Goal: Task Accomplishment & Management: Complete application form

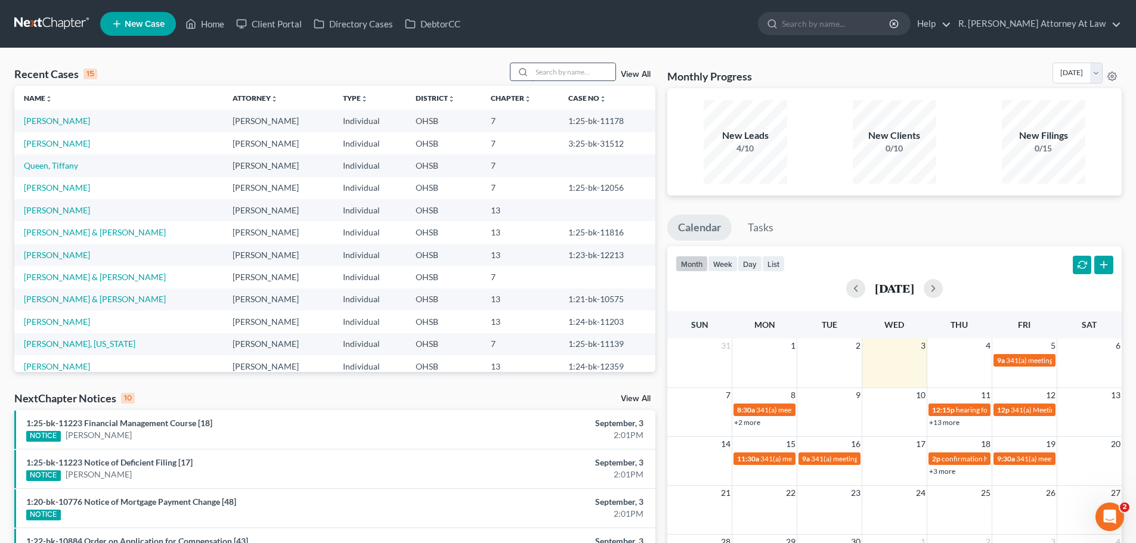
drag, startPoint x: 558, startPoint y: 66, endPoint x: 532, endPoint y: 60, distance: 26.9
click at [558, 66] on input "search" at bounding box center [574, 71] width 84 height 17
type input "[PERSON_NAME]"
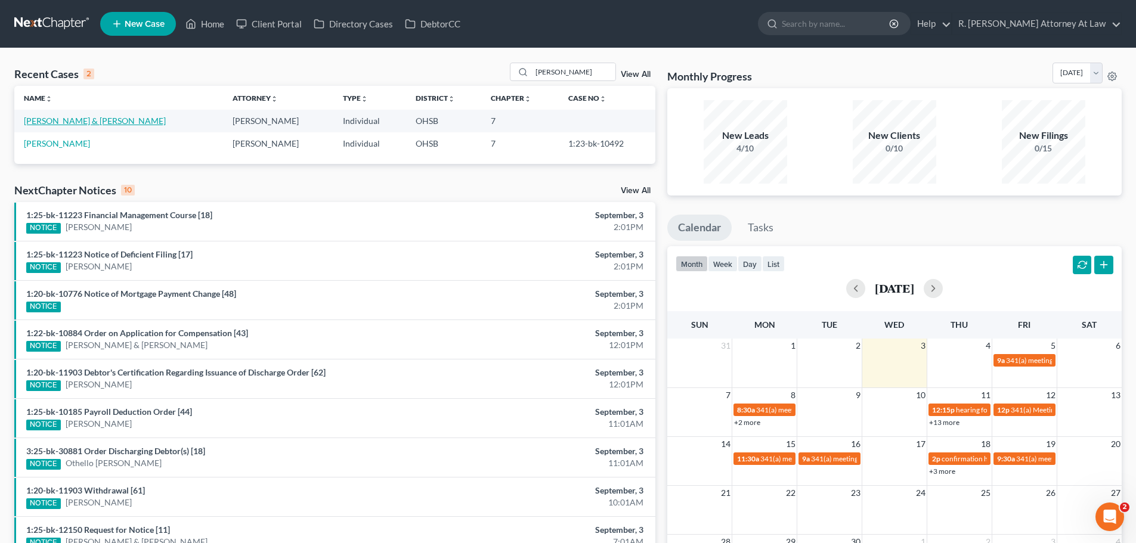
click at [107, 122] on link "[PERSON_NAME] & [PERSON_NAME]" at bounding box center [95, 121] width 142 height 10
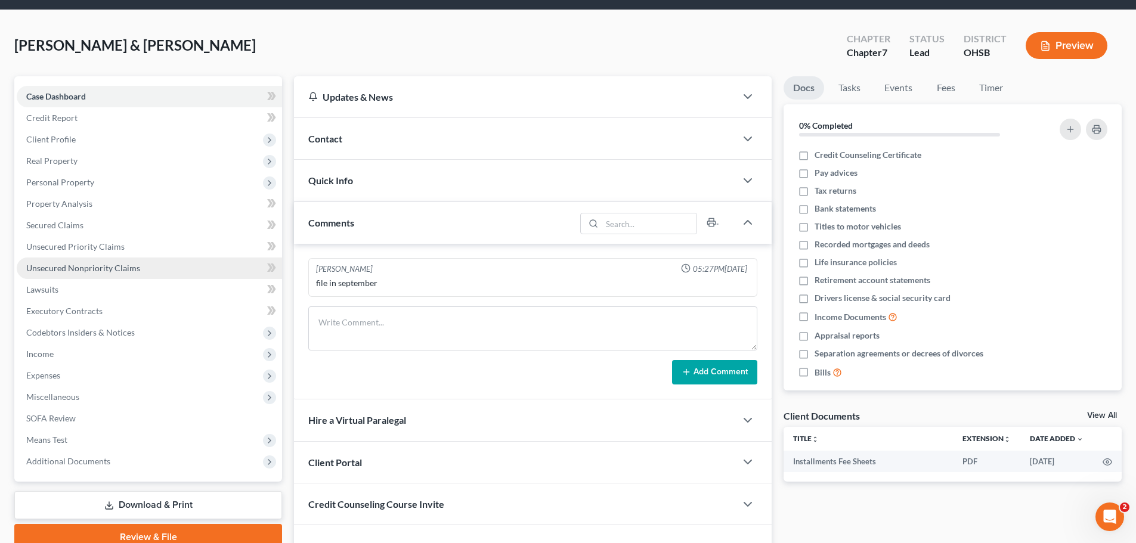
scroll to position [60, 0]
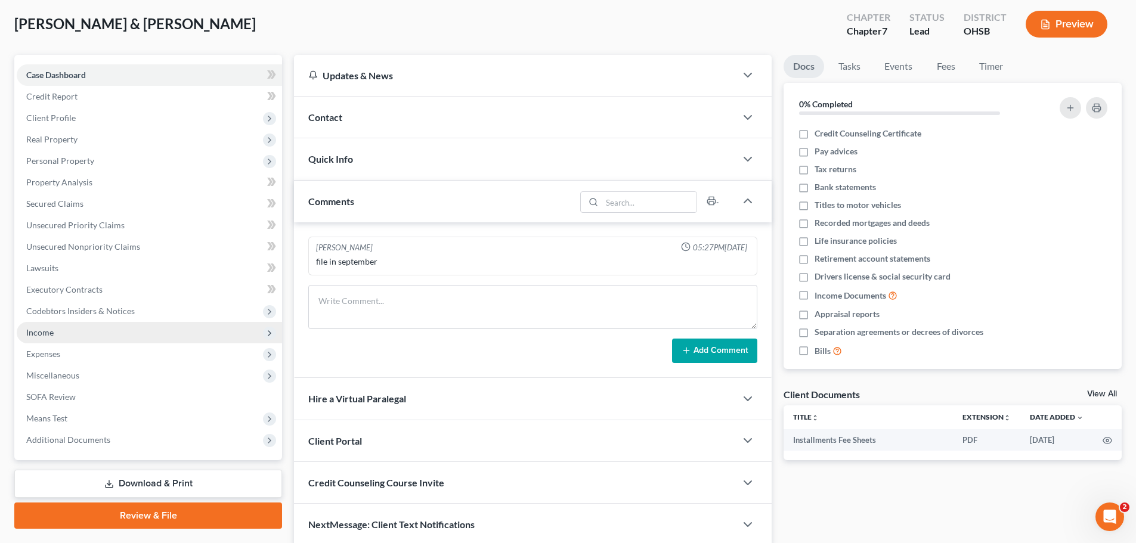
click at [51, 336] on span "Income" at bounding box center [39, 333] width 27 height 10
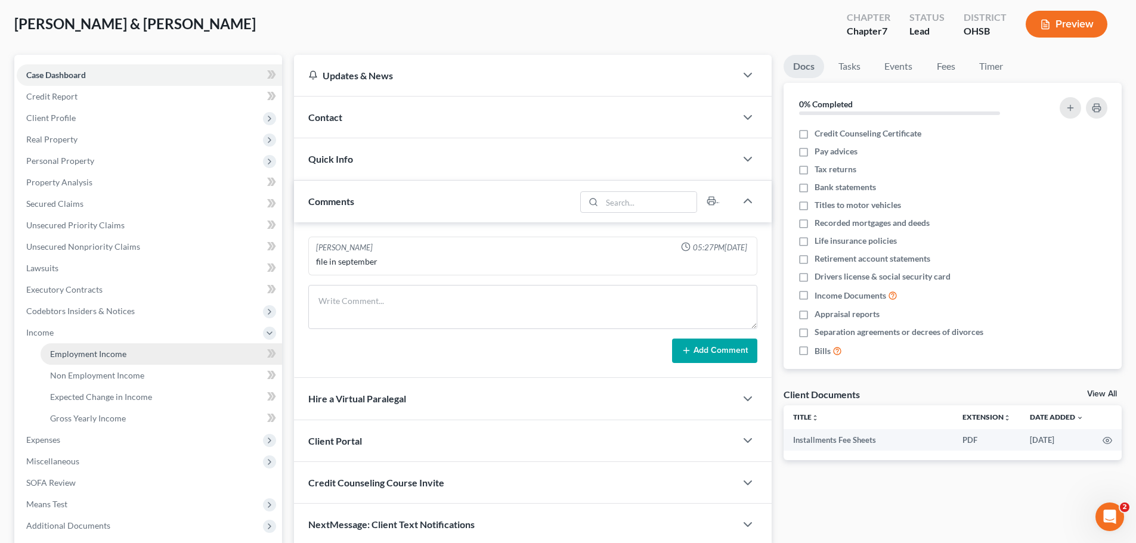
click at [89, 354] on span "Employment Income" at bounding box center [88, 354] width 76 height 10
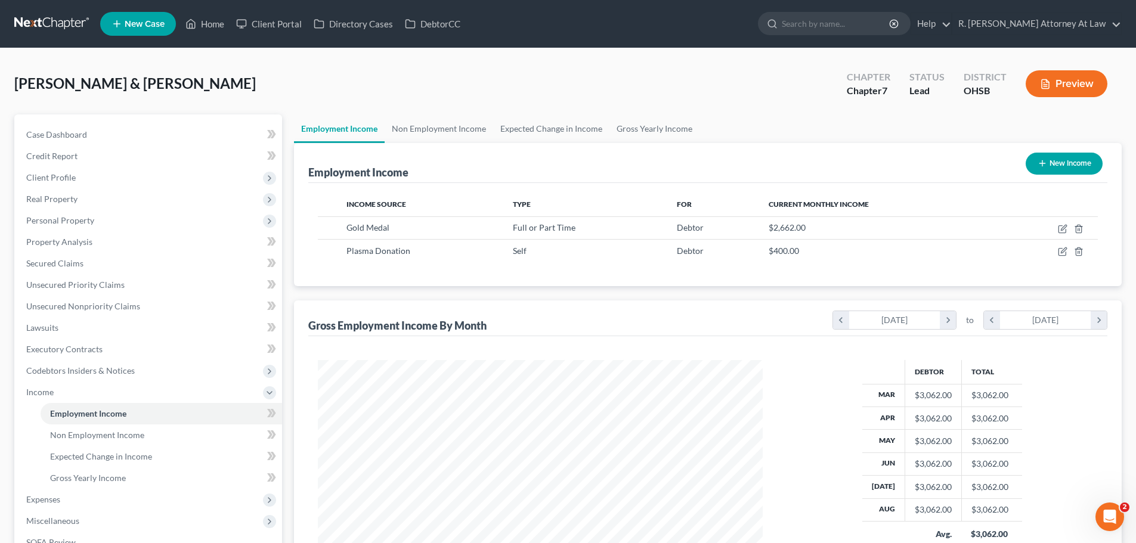
scroll to position [223, 469]
click at [431, 129] on link "Non Employment Income" at bounding box center [439, 129] width 109 height 29
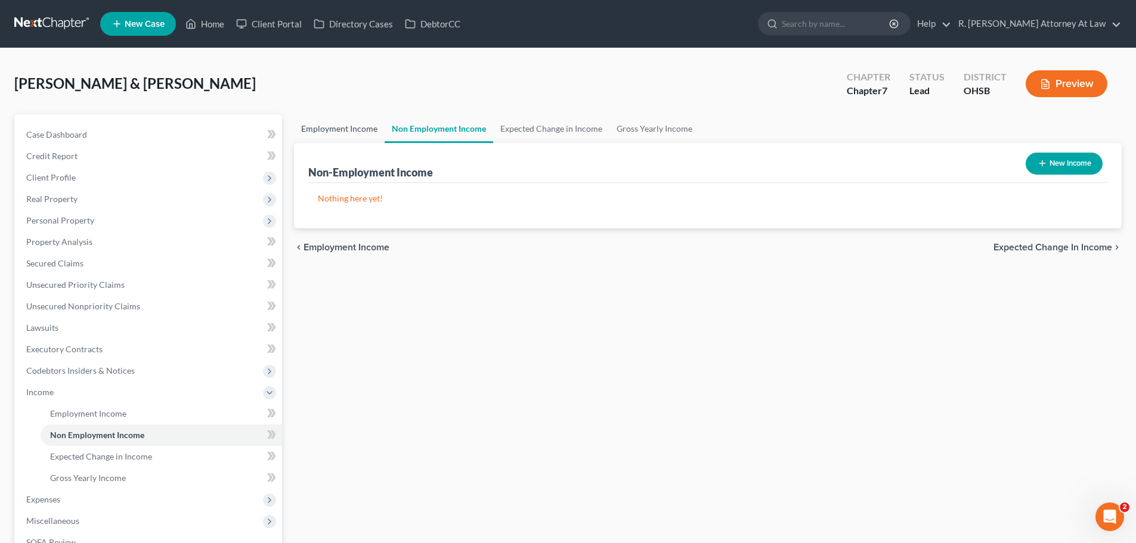
click at [345, 119] on link "Employment Income" at bounding box center [339, 129] width 91 height 29
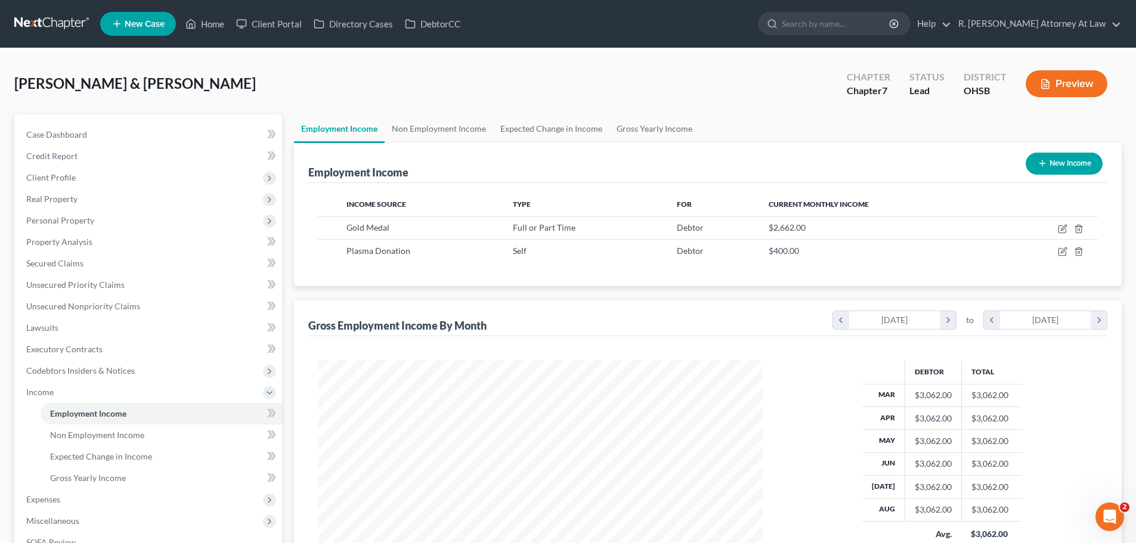
scroll to position [223, 469]
click at [434, 119] on link "Non Employment Income" at bounding box center [439, 129] width 109 height 29
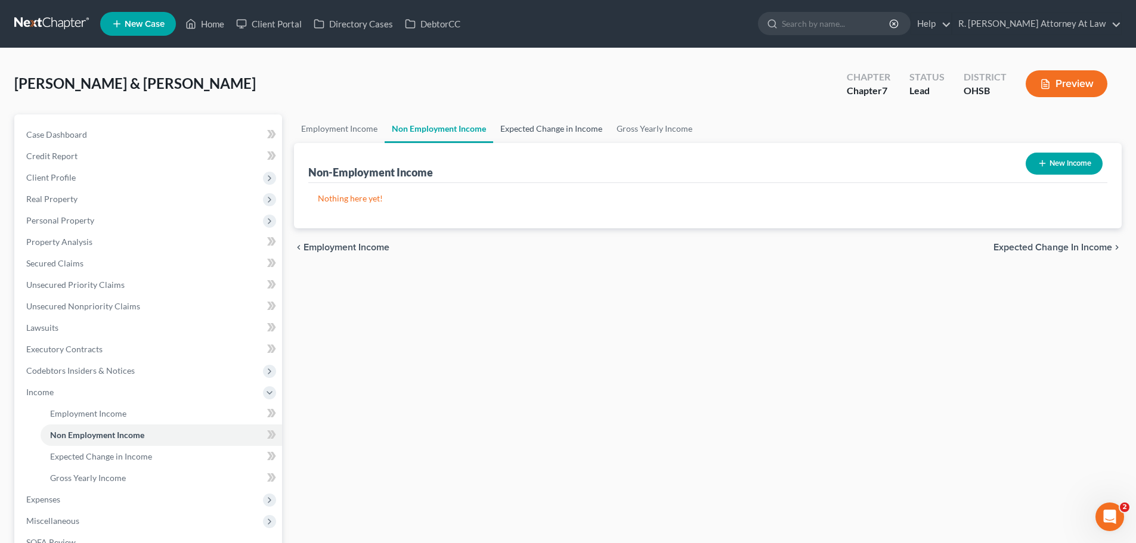
click at [530, 121] on link "Expected Change in Income" at bounding box center [551, 129] width 116 height 29
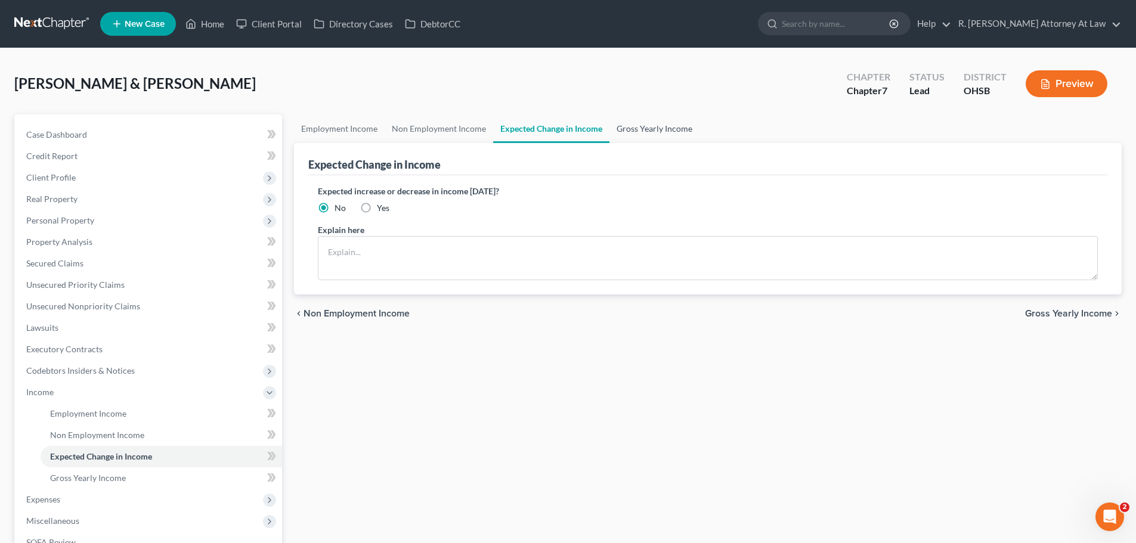
click at [644, 123] on link "Gross Yearly Income" at bounding box center [655, 129] width 90 height 29
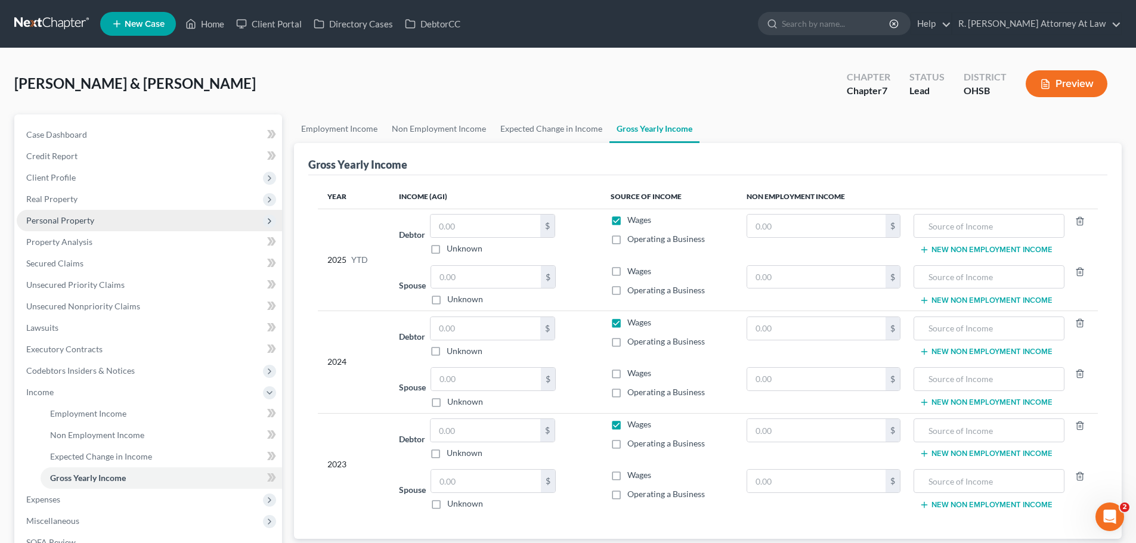
click at [50, 221] on span "Personal Property" at bounding box center [60, 220] width 68 height 10
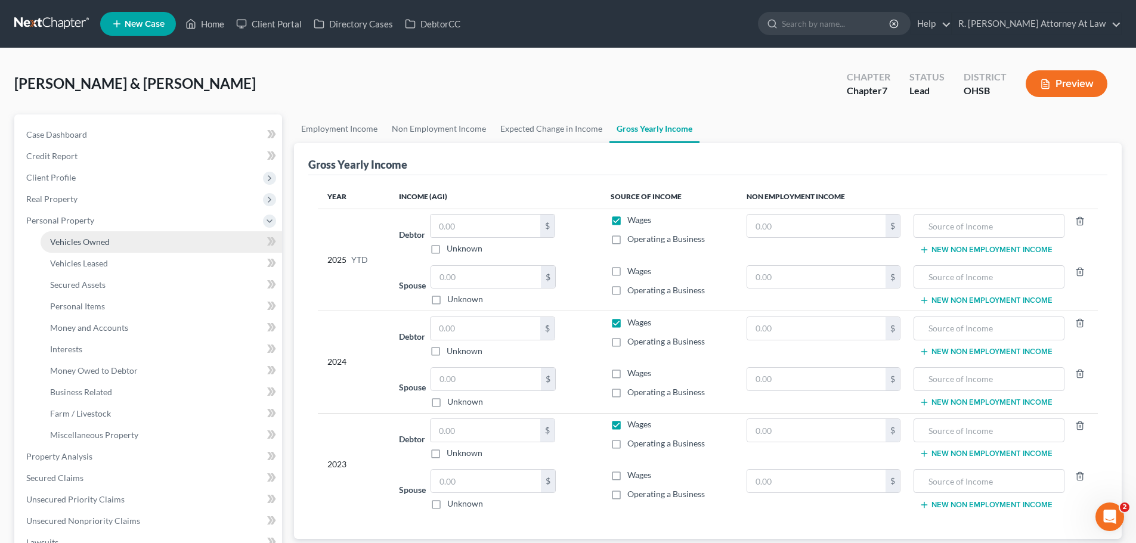
click at [83, 237] on span "Vehicles Owned" at bounding box center [80, 242] width 60 height 10
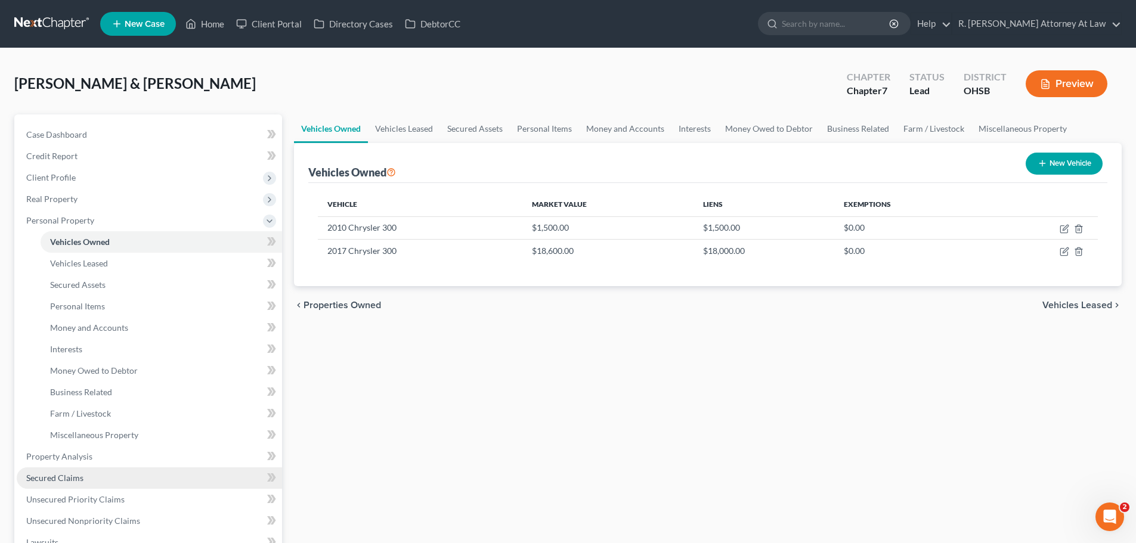
click at [57, 478] on span "Secured Claims" at bounding box center [54, 478] width 57 height 10
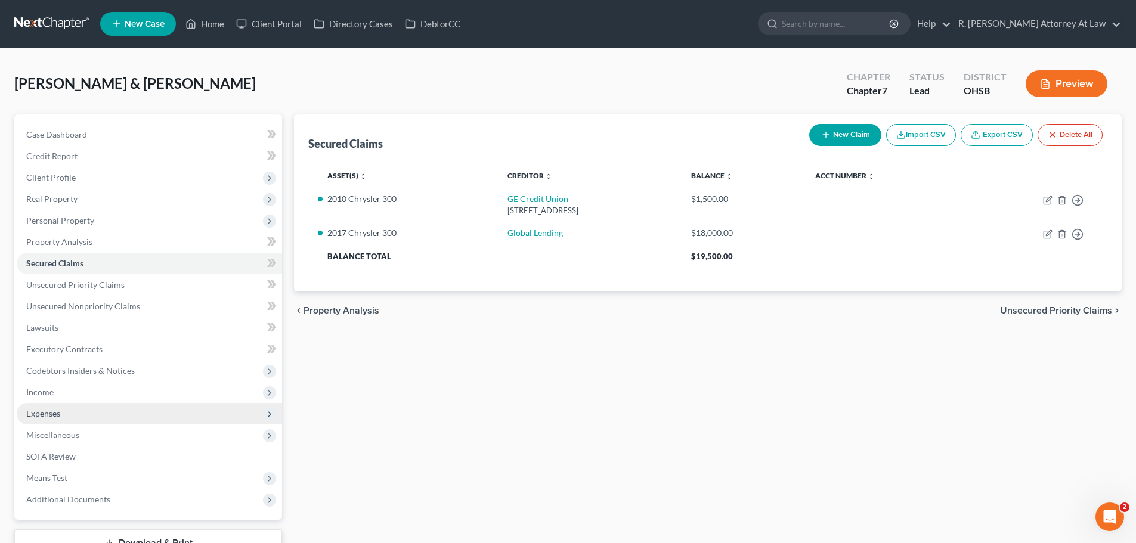
click at [62, 417] on span "Expenses" at bounding box center [149, 413] width 265 height 21
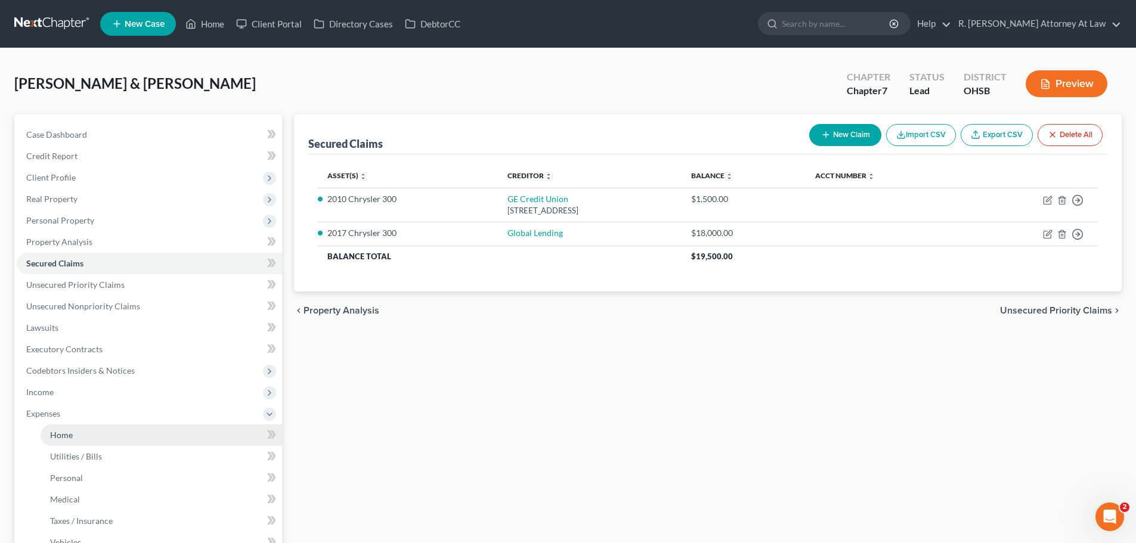
click at [75, 433] on link "Home" at bounding box center [162, 435] width 242 height 21
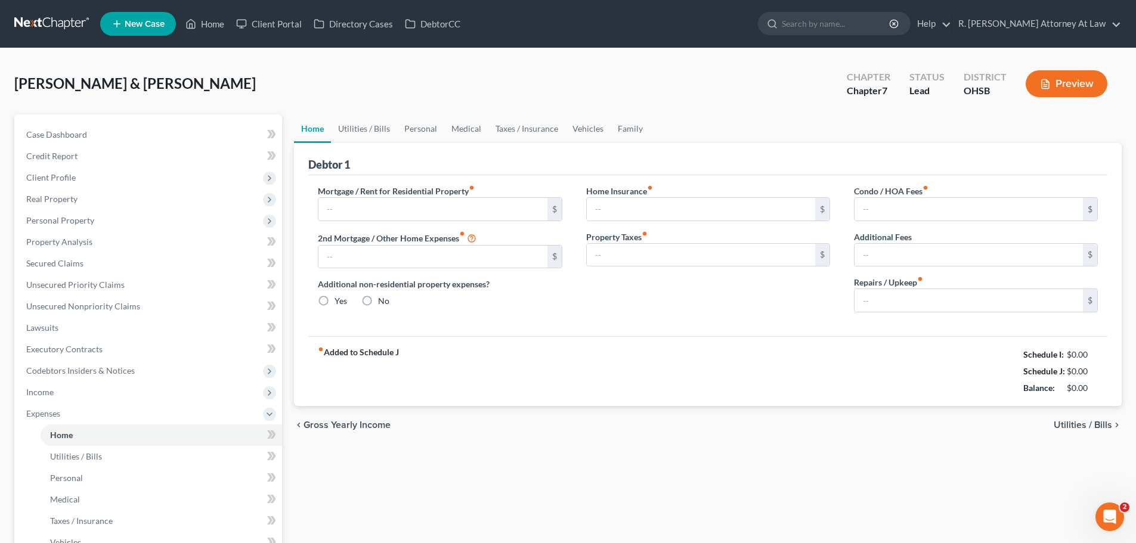
type input "1,200.00"
type input "0.00"
radio input "true"
type input "0.00"
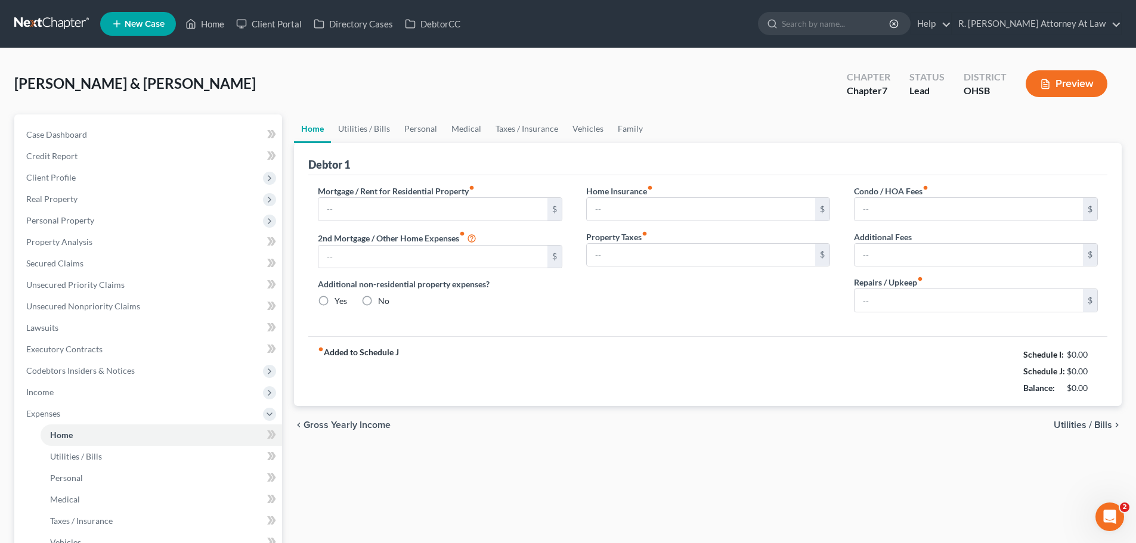
type input "0.00"
click at [373, 127] on link "Utilities / Bills" at bounding box center [364, 129] width 66 height 29
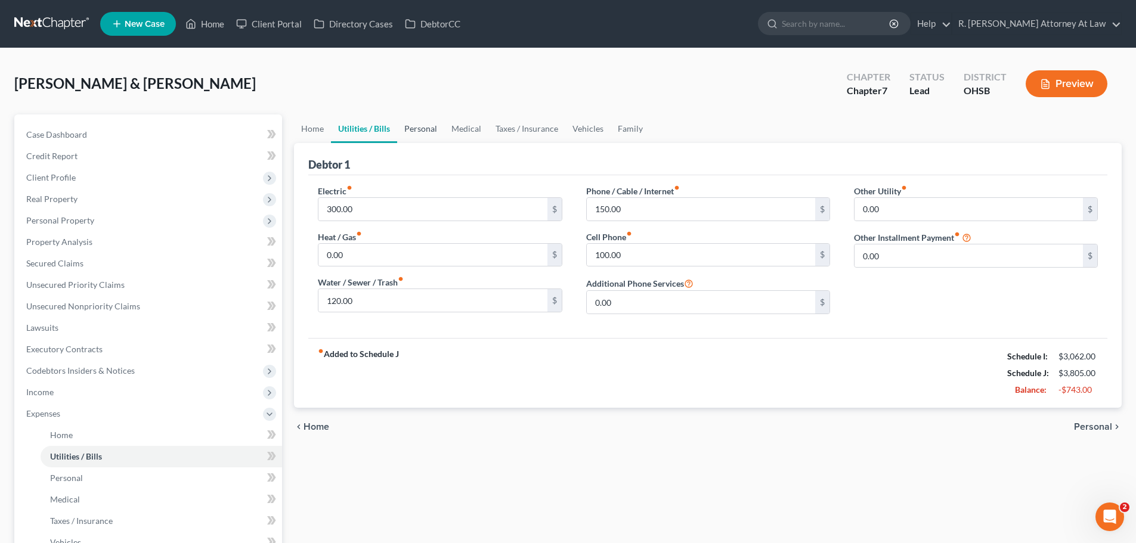
click at [412, 130] on link "Personal" at bounding box center [420, 129] width 47 height 29
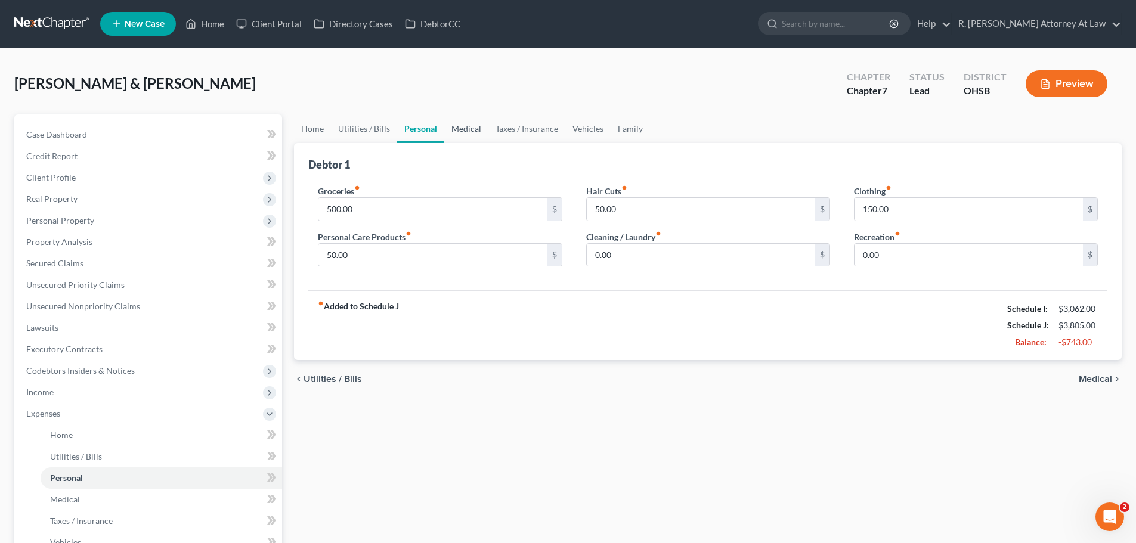
click at [465, 132] on link "Medical" at bounding box center [466, 129] width 44 height 29
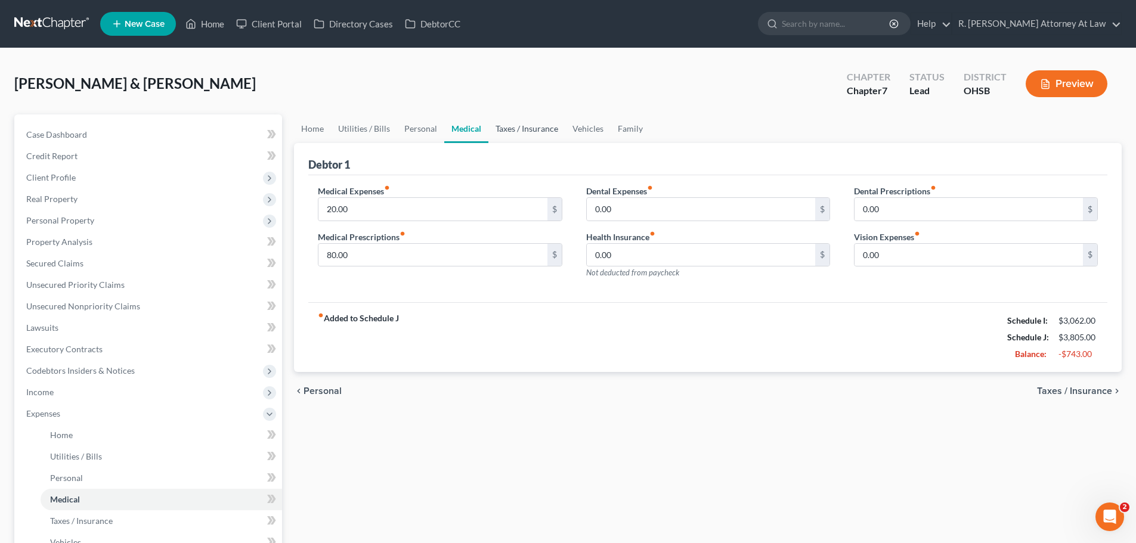
click at [536, 133] on link "Taxes / Insurance" at bounding box center [527, 129] width 77 height 29
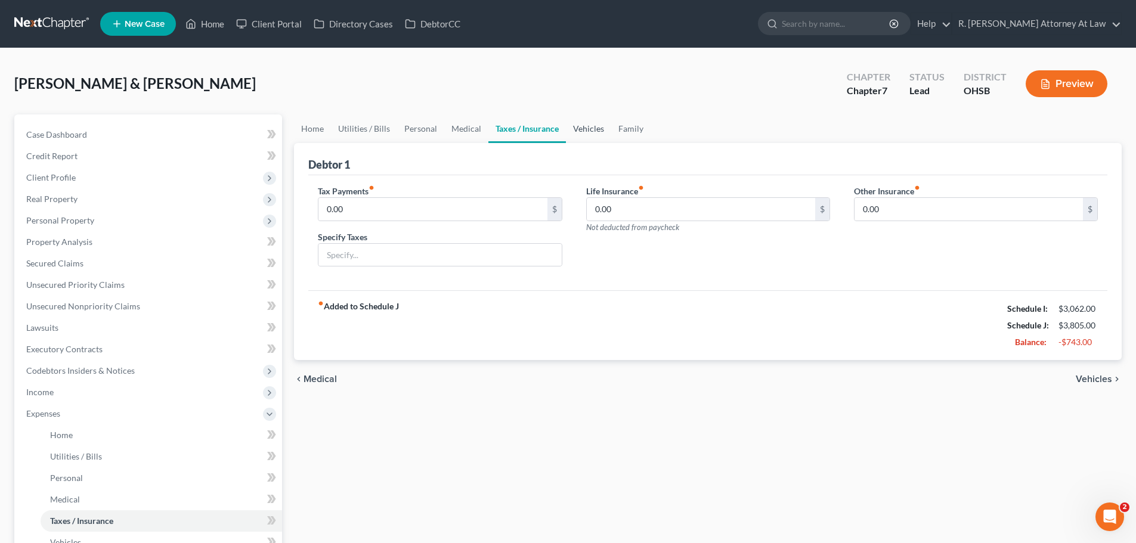
click at [580, 131] on link "Vehicles" at bounding box center [588, 129] width 45 height 29
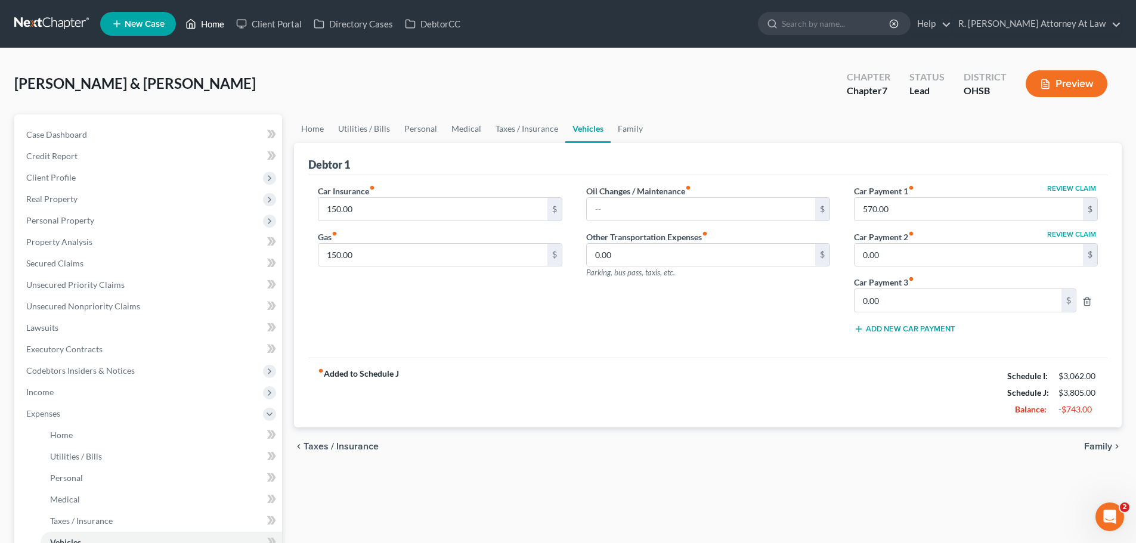
click at [212, 16] on link "Home" at bounding box center [205, 23] width 51 height 21
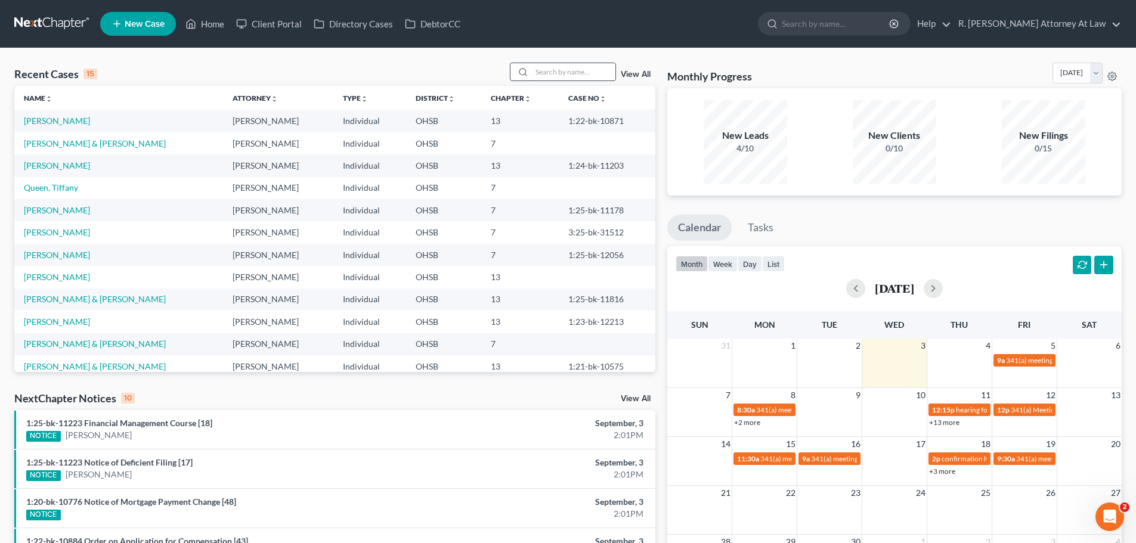
click at [591, 78] on input "search" at bounding box center [574, 71] width 84 height 17
type input "[PERSON_NAME]"
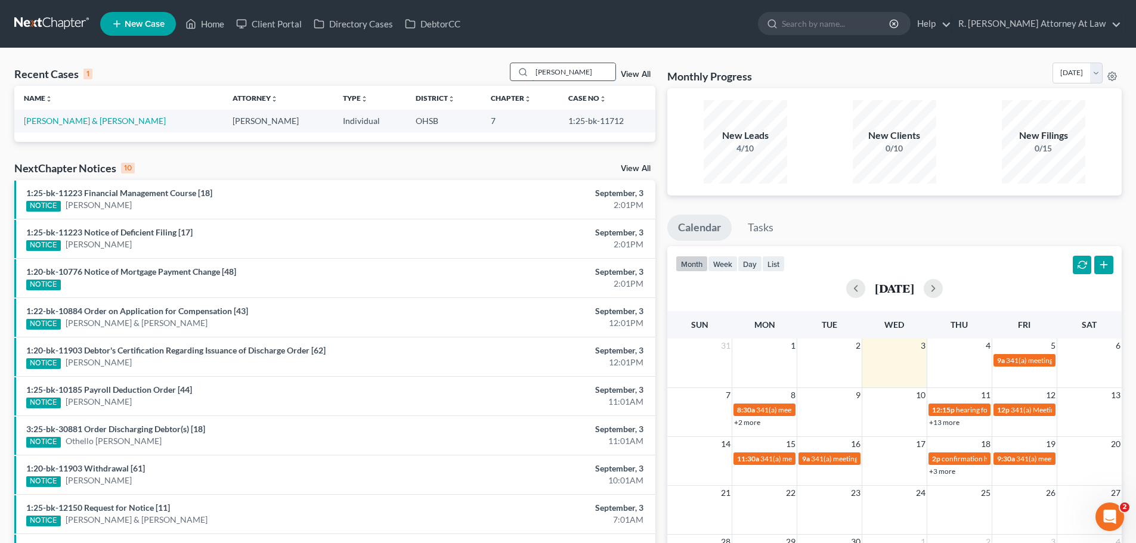
drag, startPoint x: 564, startPoint y: 75, endPoint x: 526, endPoint y: 80, distance: 37.9
click at [527, 80] on div "[PERSON_NAME]" at bounding box center [563, 72] width 106 height 18
click at [199, 23] on link "Home" at bounding box center [205, 23] width 51 height 21
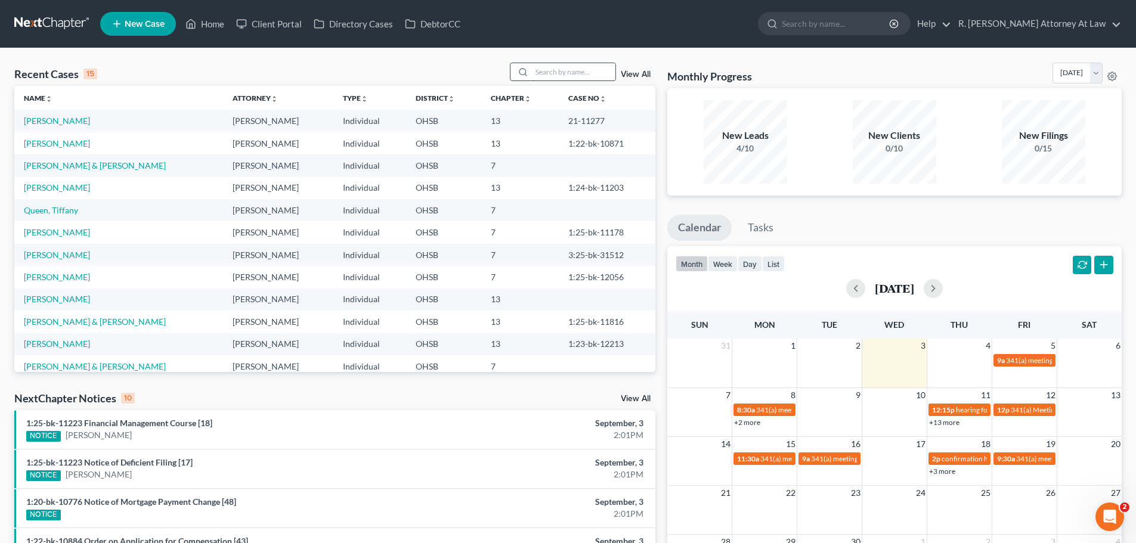
click at [542, 76] on input "search" at bounding box center [574, 71] width 84 height 17
type input "[PERSON_NAME]"
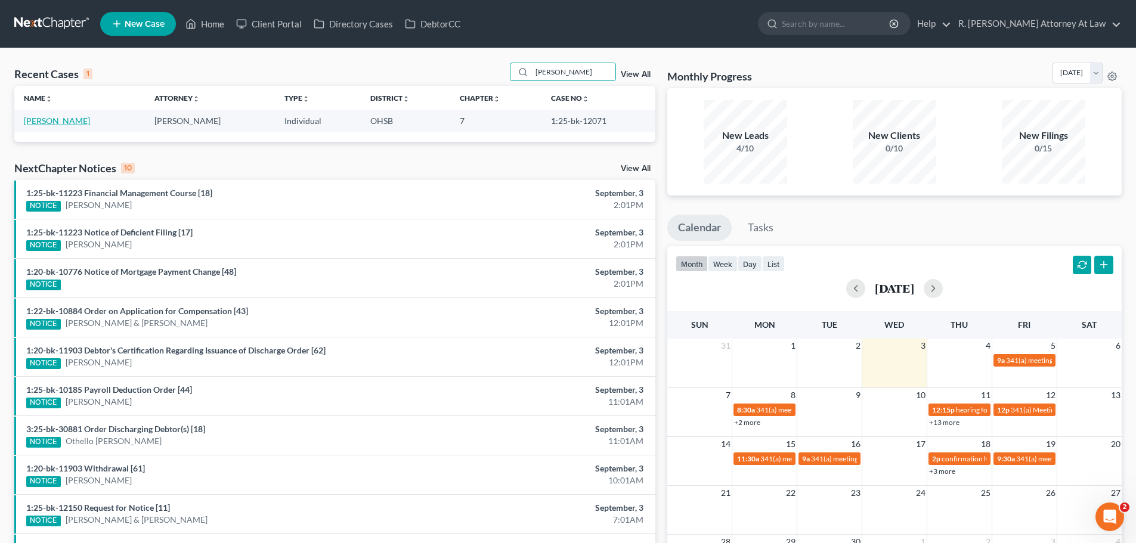
click at [52, 118] on link "[PERSON_NAME]" at bounding box center [57, 121] width 66 height 10
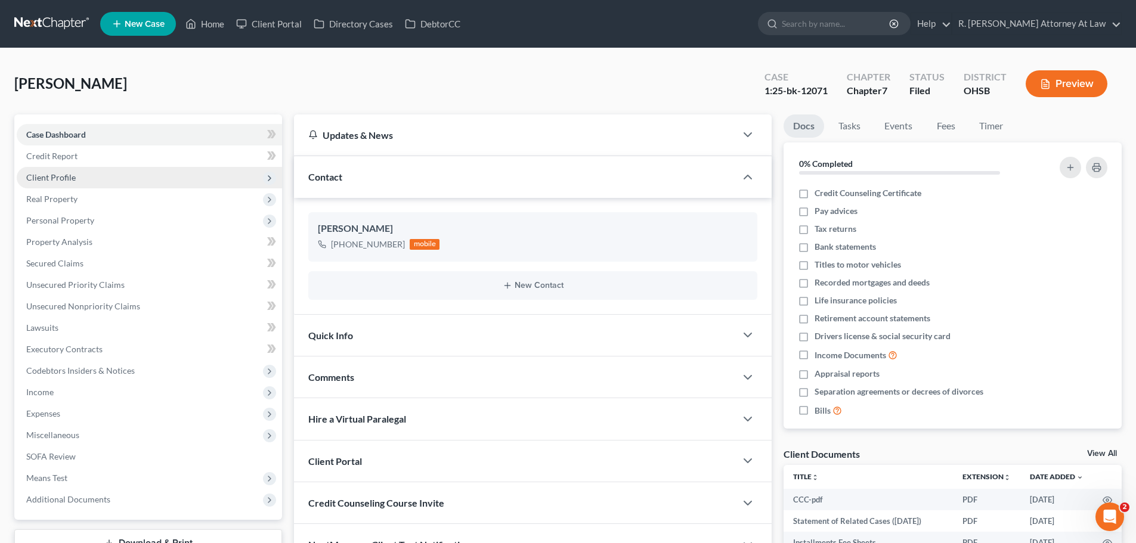
click at [59, 179] on span "Client Profile" at bounding box center [51, 177] width 50 height 10
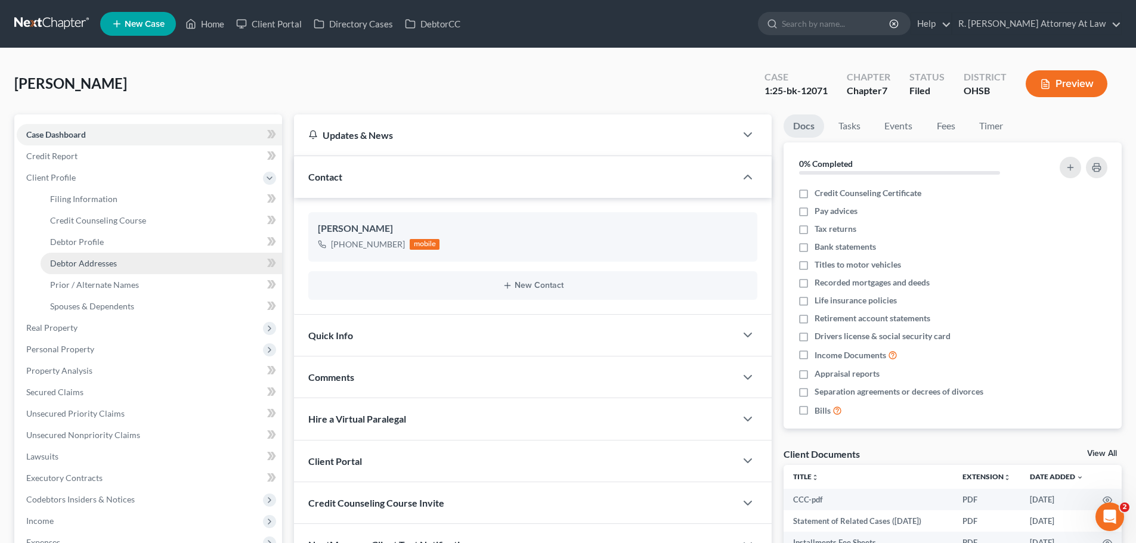
click at [94, 258] on span "Debtor Addresses" at bounding box center [83, 263] width 67 height 10
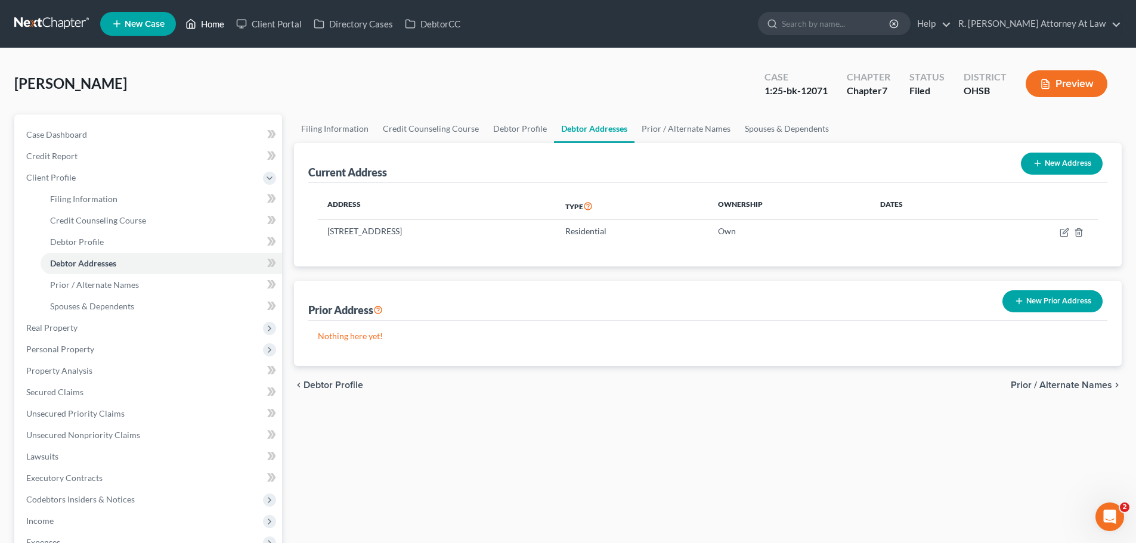
click at [219, 25] on link "Home" at bounding box center [205, 23] width 51 height 21
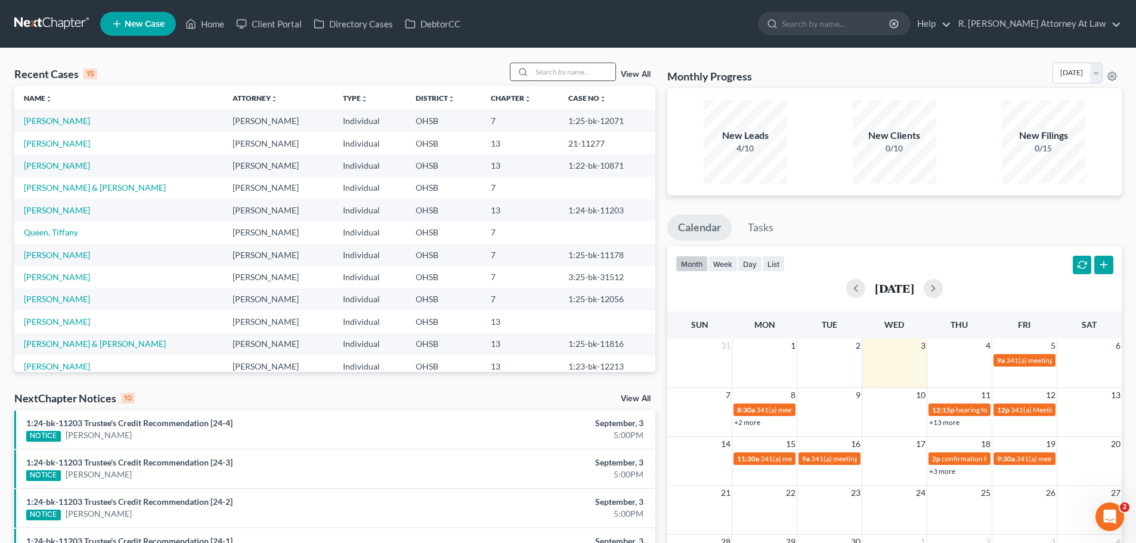
drag, startPoint x: 575, startPoint y: 60, endPoint x: 560, endPoint y: 72, distance: 19.2
click at [574, 61] on div "Recent Cases 15 View All Name unfold_more expand_more expand_less Attorney unfo…" at bounding box center [568, 442] width 1136 height 789
click at [560, 72] on input "search" at bounding box center [574, 71] width 84 height 17
type input "[PERSON_NAME]"
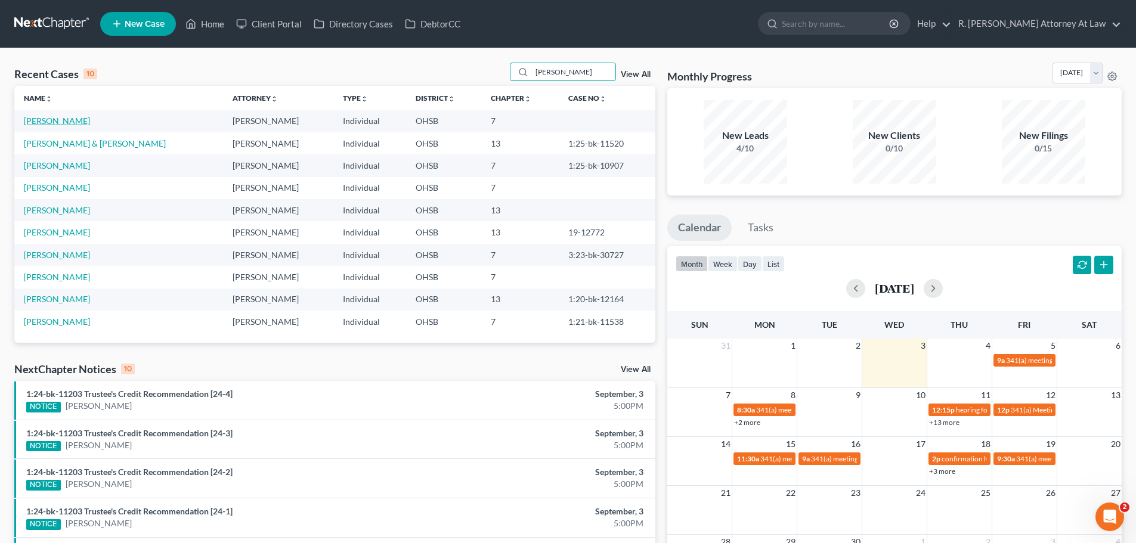
click at [53, 118] on link "[PERSON_NAME]" at bounding box center [57, 121] width 66 height 10
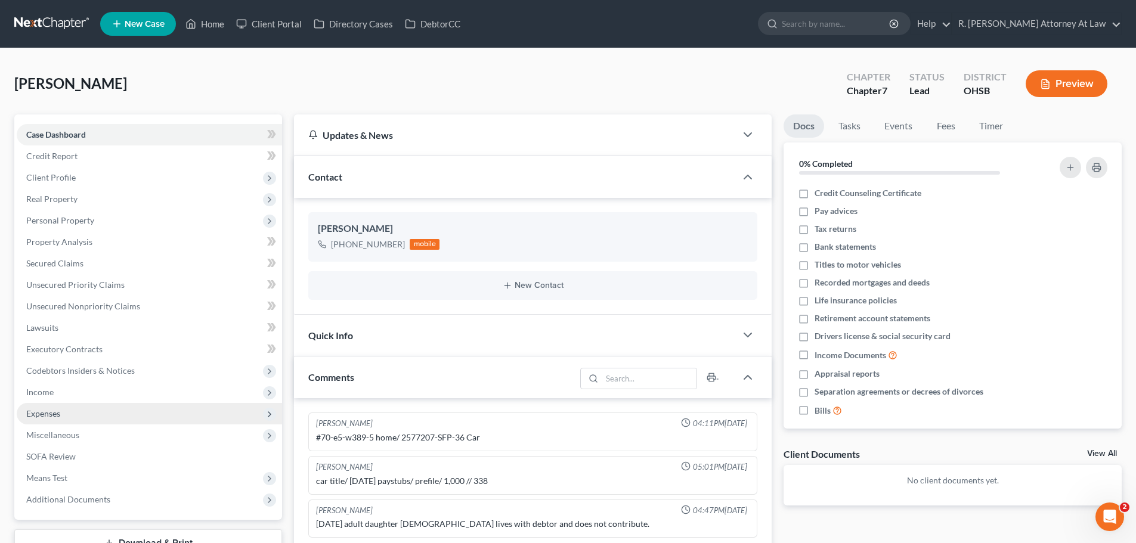
click at [45, 410] on span "Expenses" at bounding box center [43, 414] width 34 height 10
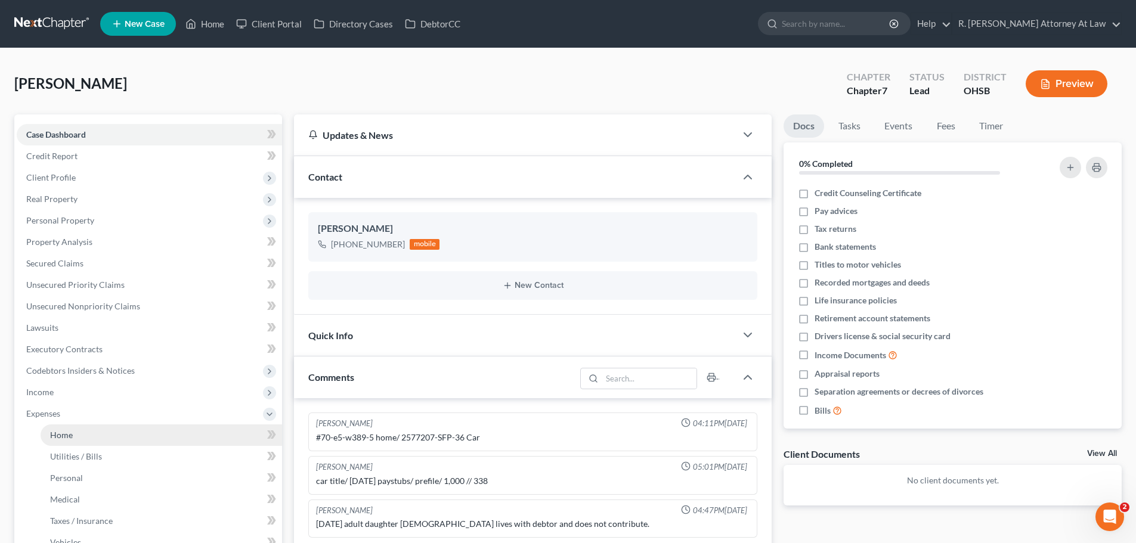
click at [65, 427] on link "Home" at bounding box center [162, 435] width 242 height 21
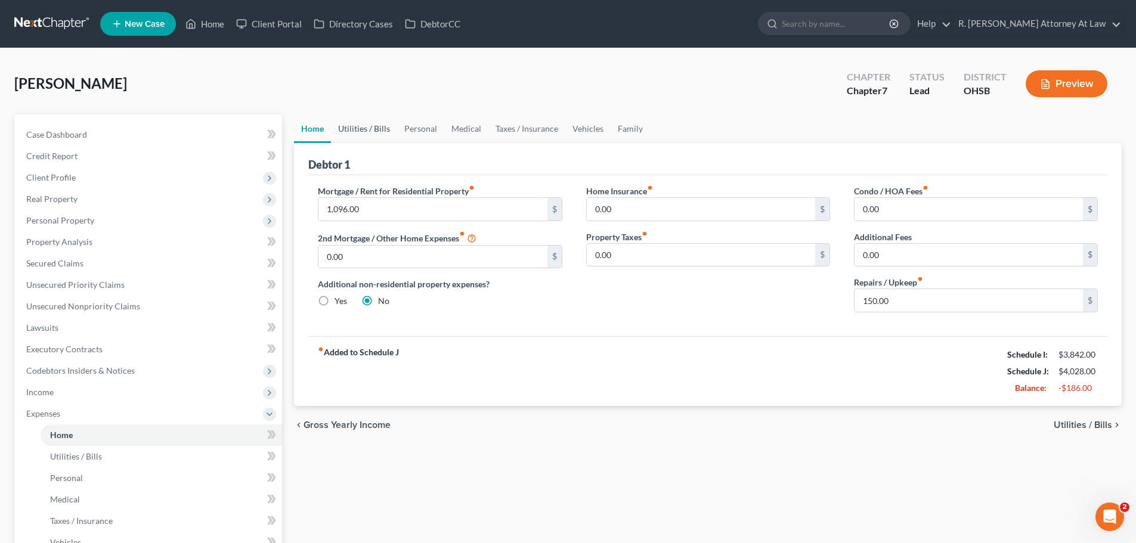
click at [350, 127] on link "Utilities / Bills" at bounding box center [364, 129] width 66 height 29
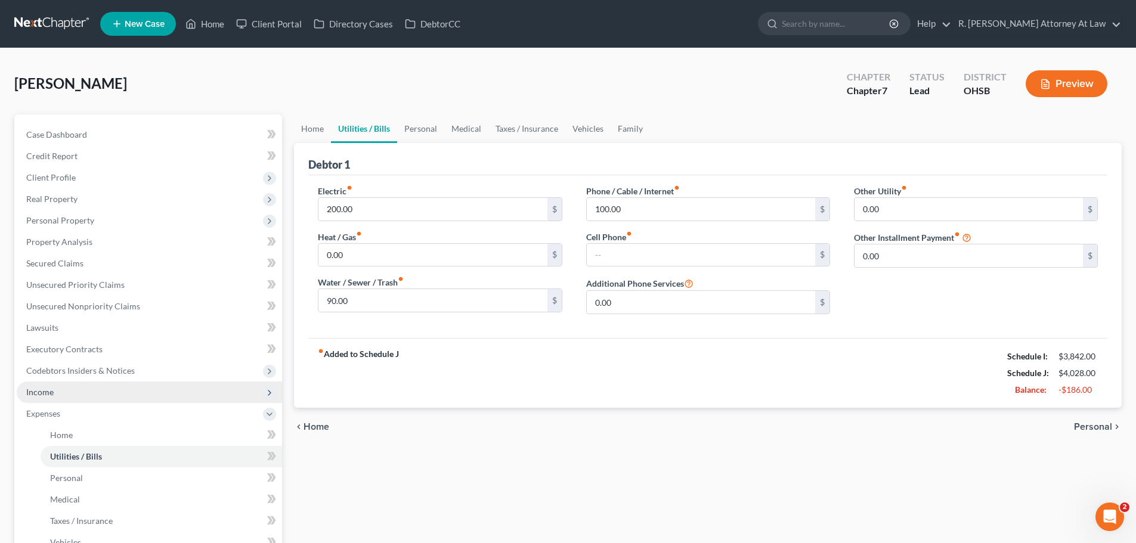
click at [44, 396] on span "Income" at bounding box center [39, 392] width 27 height 10
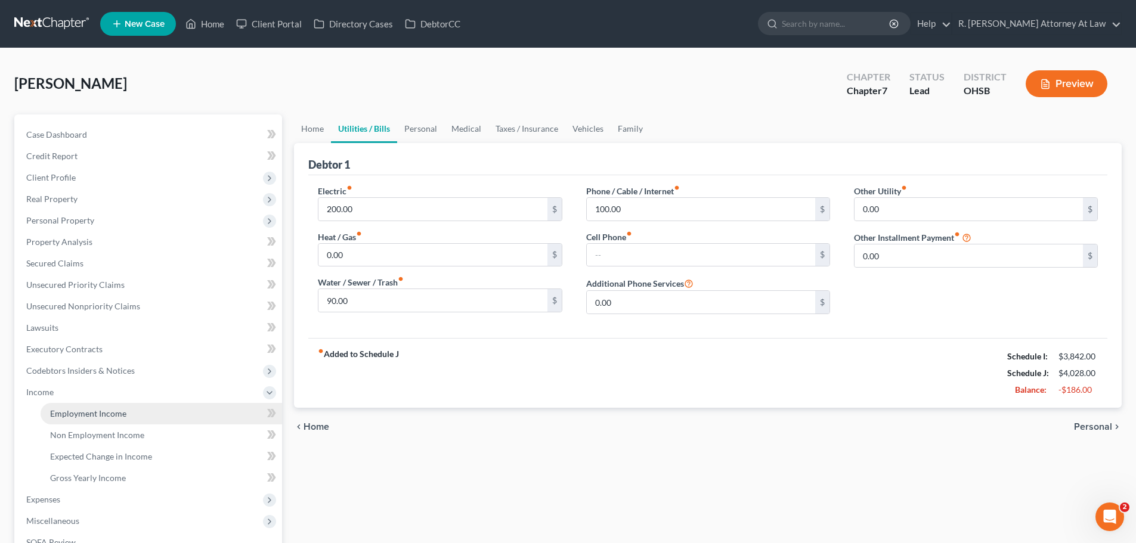
click at [66, 413] on span "Employment Income" at bounding box center [88, 414] width 76 height 10
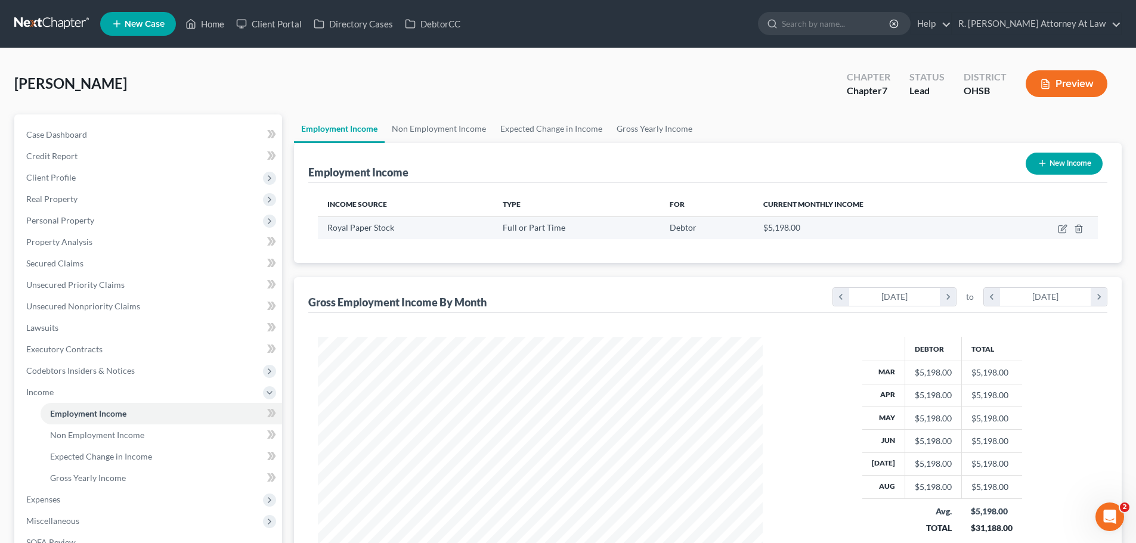
scroll to position [223, 469]
click at [640, 126] on link "Gross Yearly Income" at bounding box center [655, 129] width 90 height 29
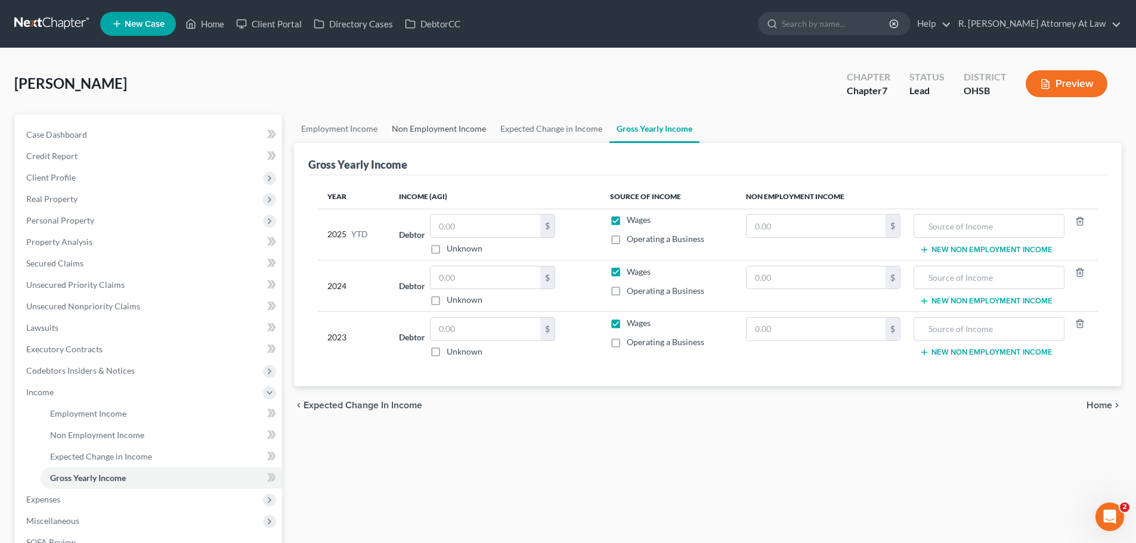
click at [428, 128] on link "Non Employment Income" at bounding box center [439, 129] width 109 height 29
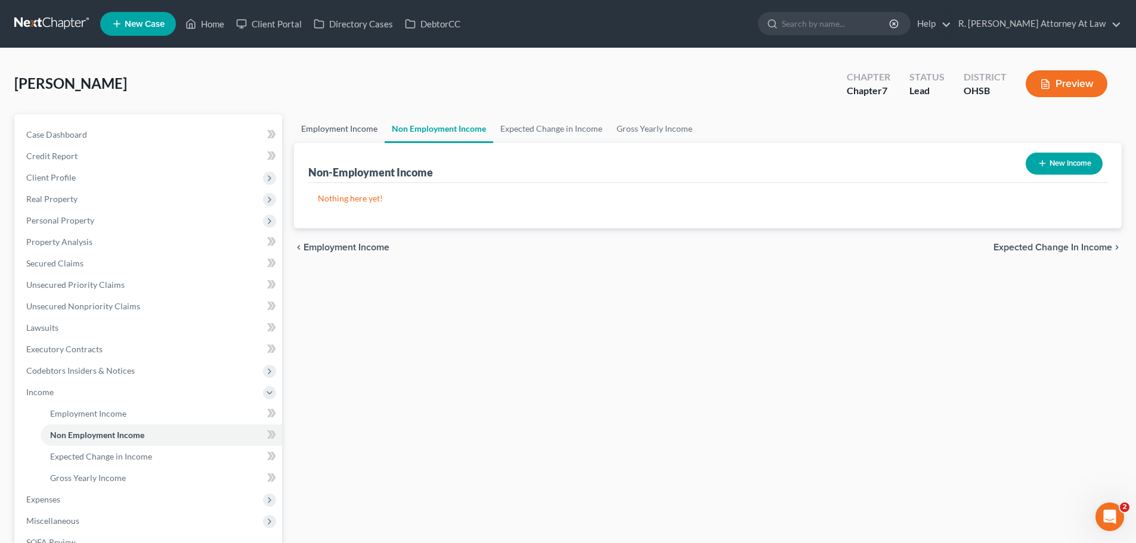
click at [336, 120] on link "Employment Income" at bounding box center [339, 129] width 91 height 29
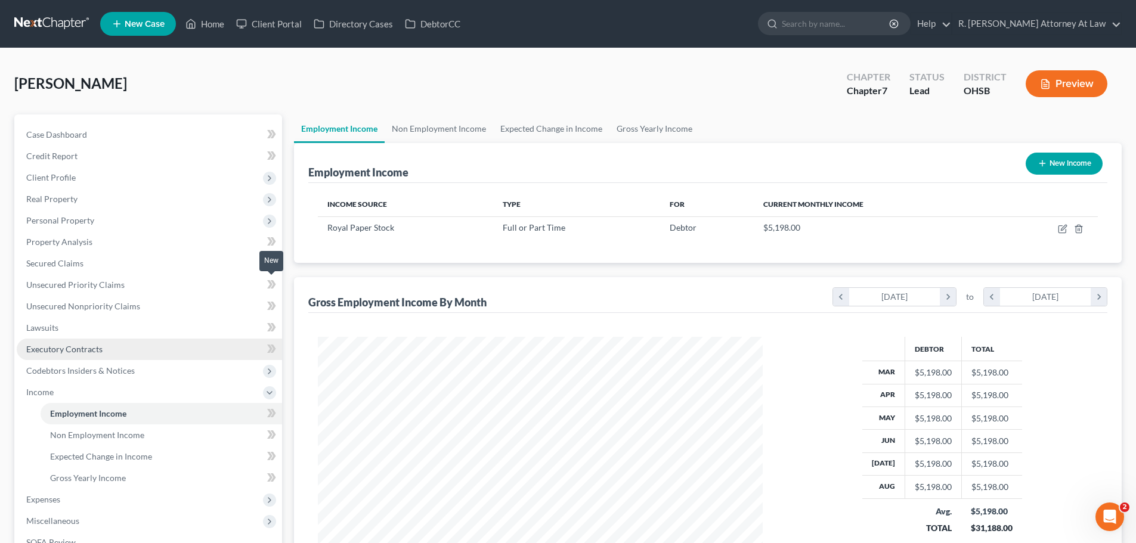
scroll to position [223, 469]
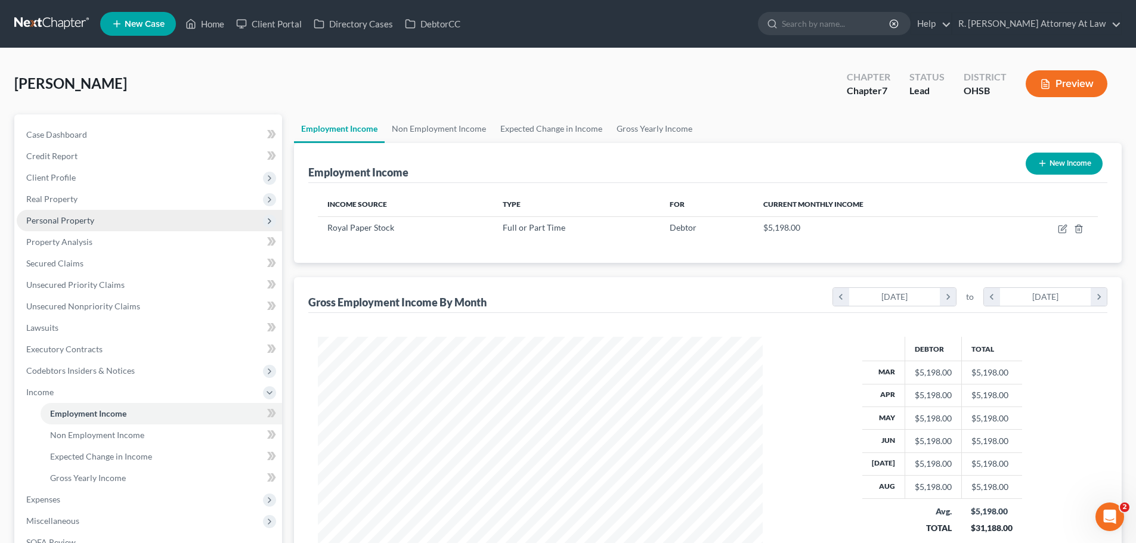
click at [77, 227] on span "Personal Property" at bounding box center [149, 220] width 265 height 21
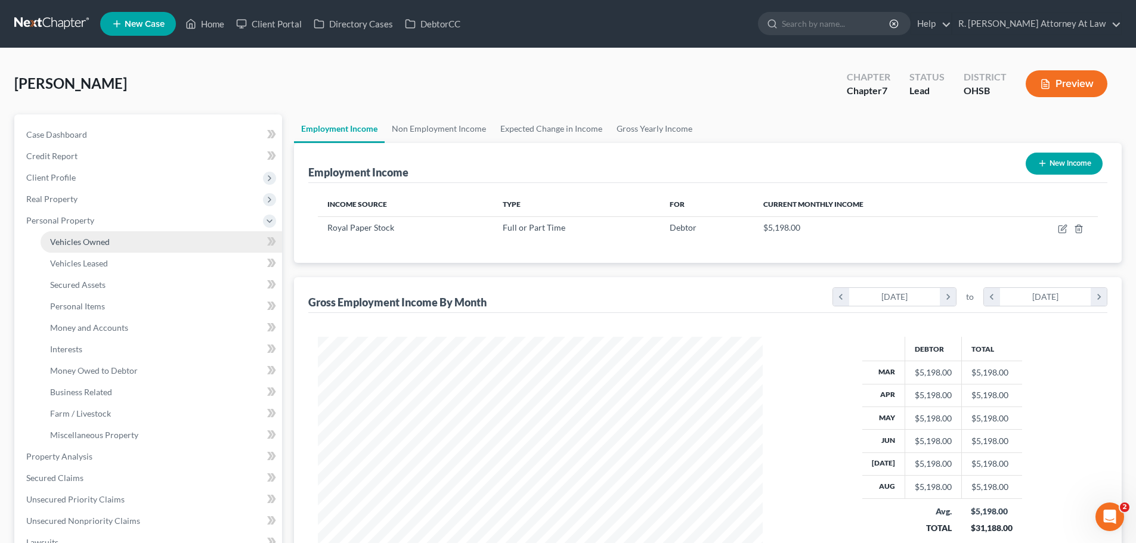
click at [85, 242] on span "Vehicles Owned" at bounding box center [80, 242] width 60 height 10
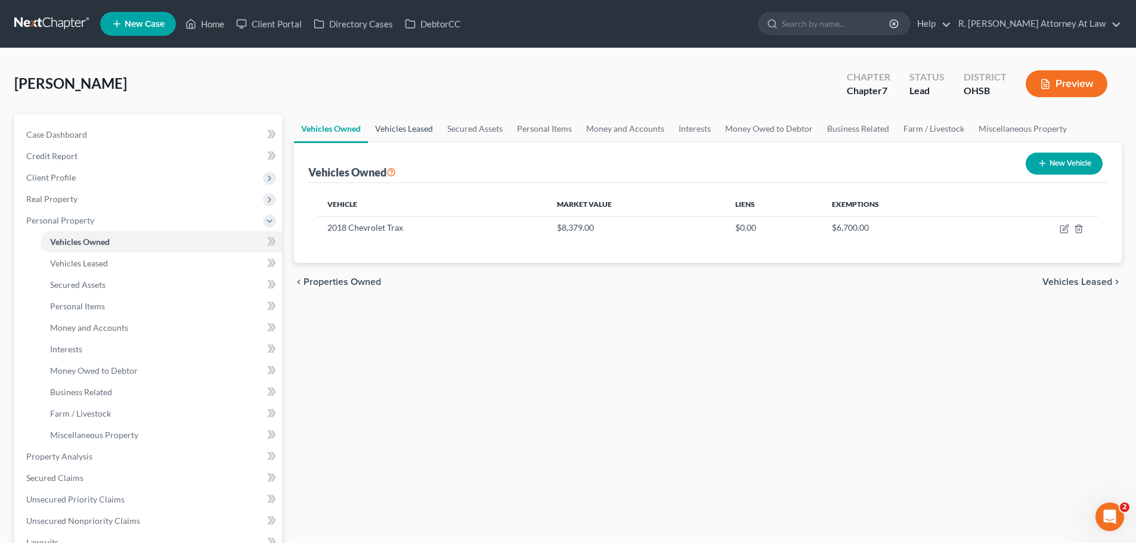
click at [391, 137] on link "Vehicles Leased" at bounding box center [404, 129] width 72 height 29
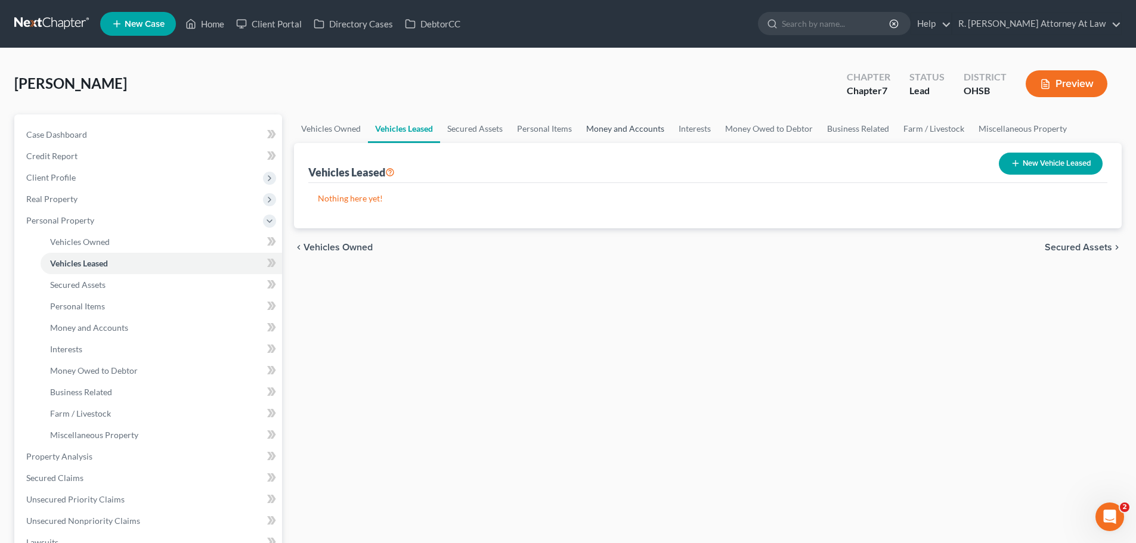
click at [626, 117] on link "Money and Accounts" at bounding box center [625, 129] width 92 height 29
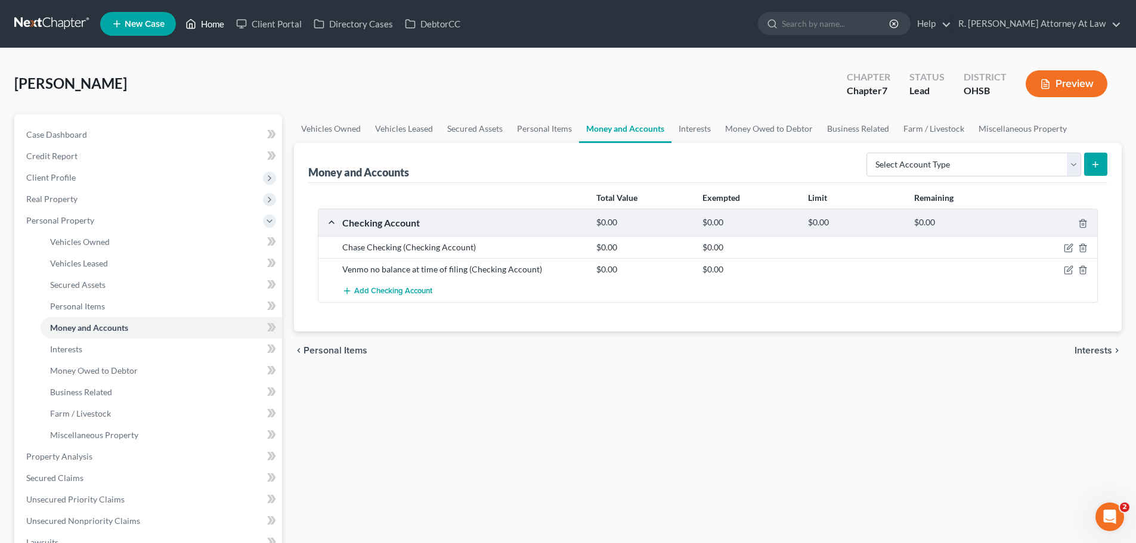
click at [214, 26] on link "Home" at bounding box center [205, 23] width 51 height 21
